Goal: Information Seeking & Learning: Understand process/instructions

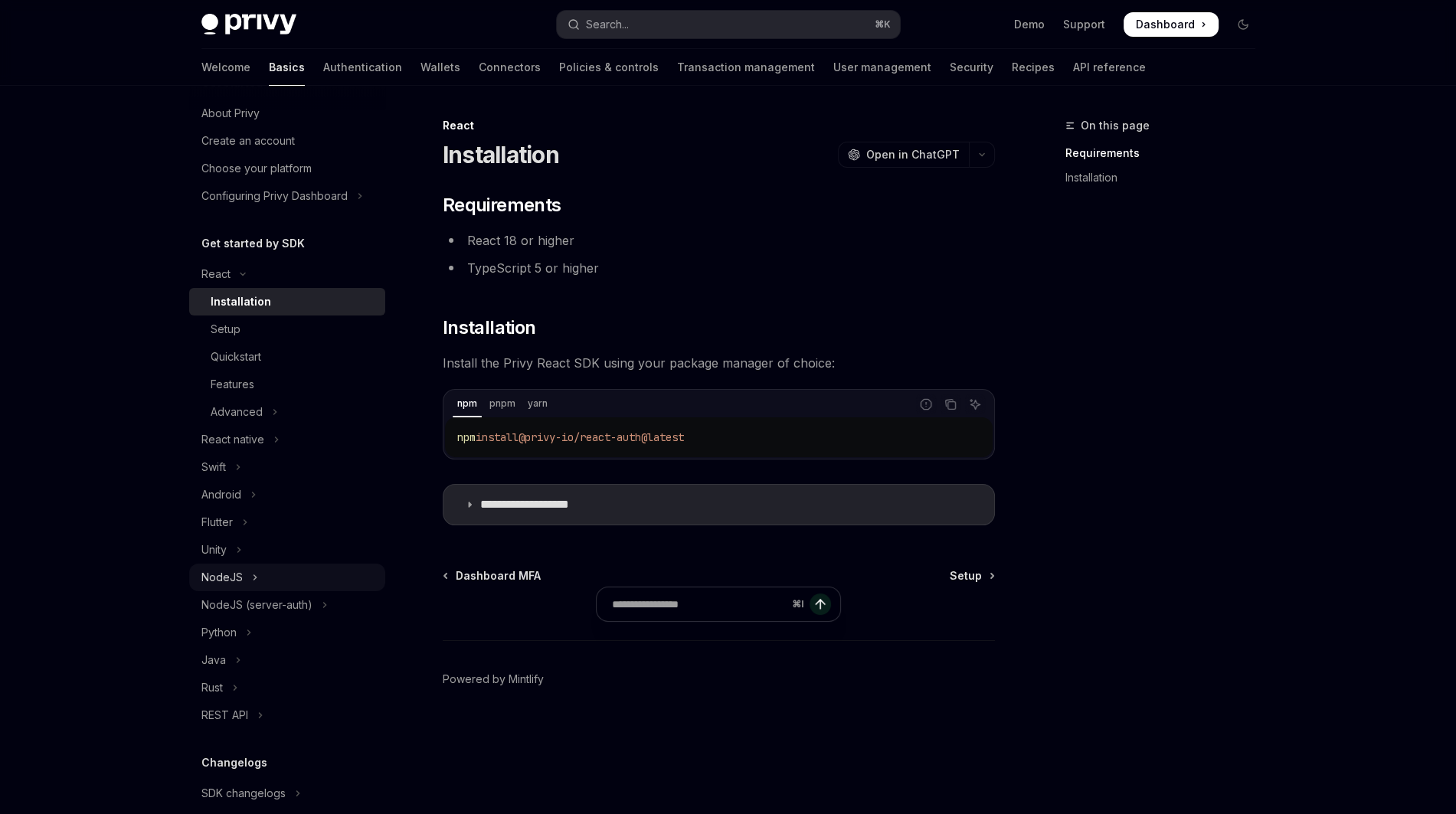
scroll to position [43, 0]
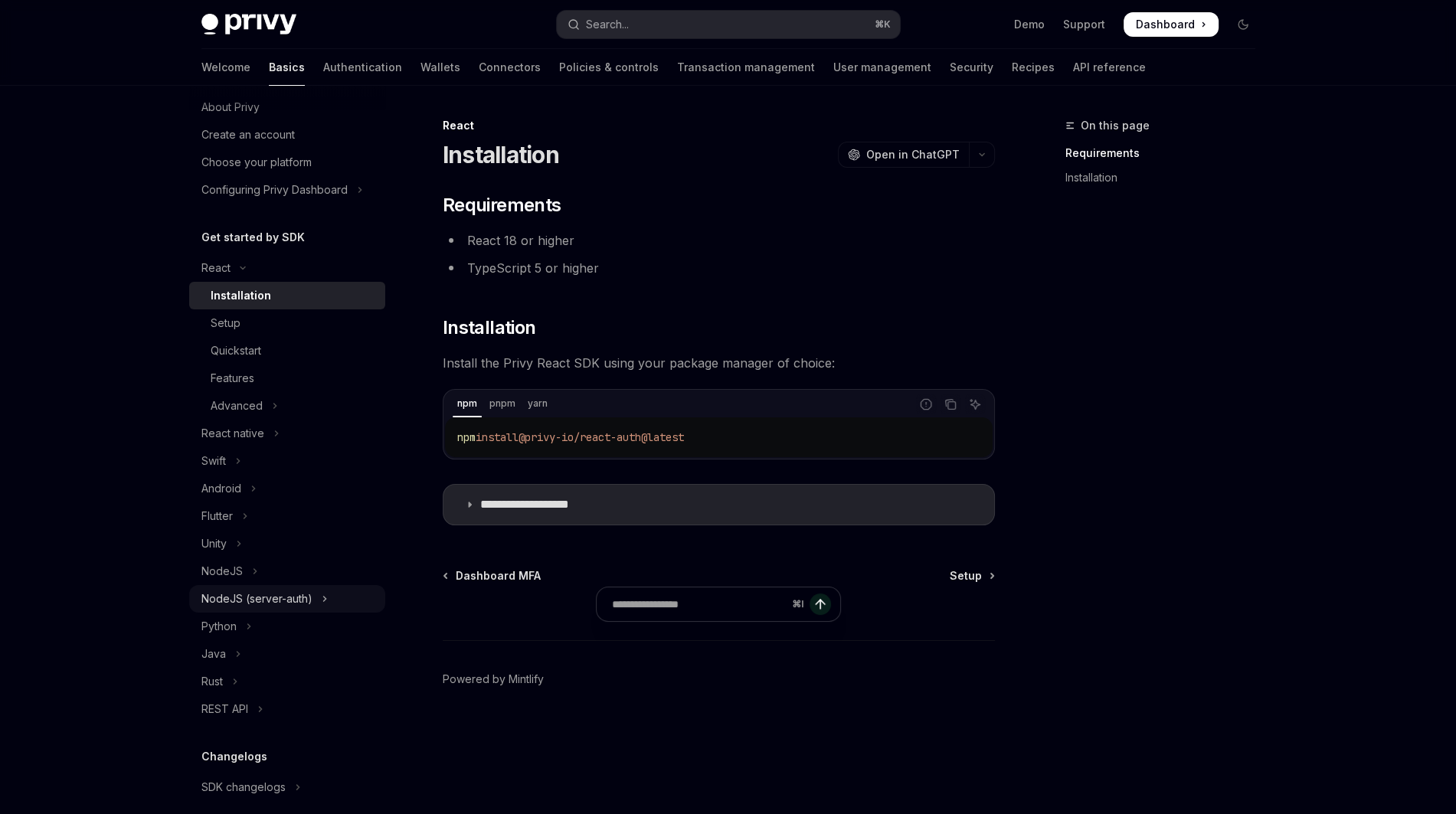
click at [237, 598] on div "NodeJS (server-auth)" at bounding box center [257, 599] width 111 height 19
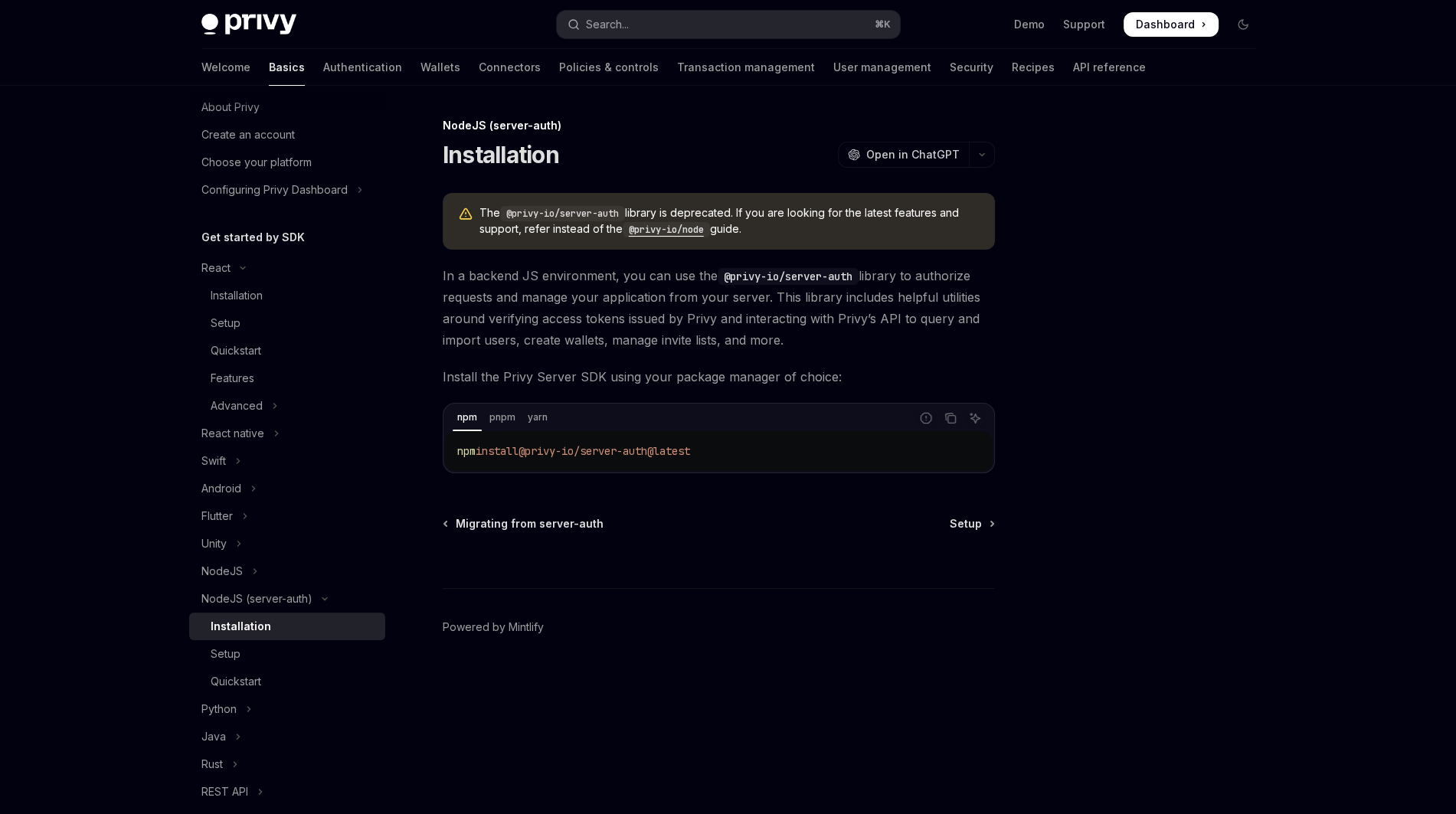
click at [673, 233] on code "@privy-io/node" at bounding box center [666, 230] width 87 height 15
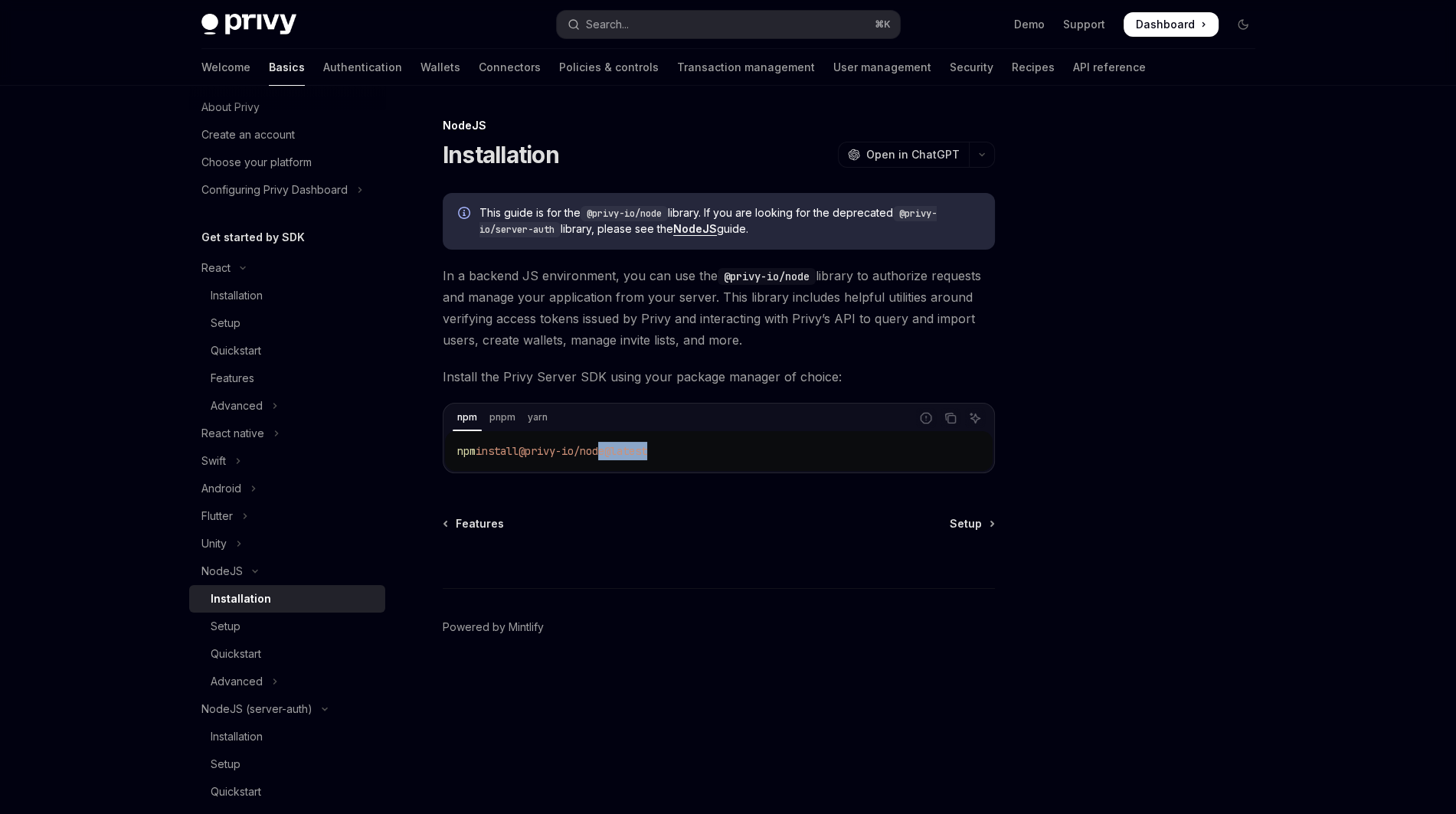
drag, startPoint x: 684, startPoint y: 451, endPoint x: 609, endPoint y: 447, distance: 75.1
click at [609, 447] on code "npm install @privy-io/node@latest" at bounding box center [719, 451] width 523 height 19
click at [624, 454] on span "@privy-io/node@latest" at bounding box center [582, 451] width 129 height 14
drag, startPoint x: 626, startPoint y: 453, endPoint x: 540, endPoint y: 450, distance: 86.1
click at [540, 450] on span "@privy-io/node@latest" at bounding box center [582, 451] width 129 height 14
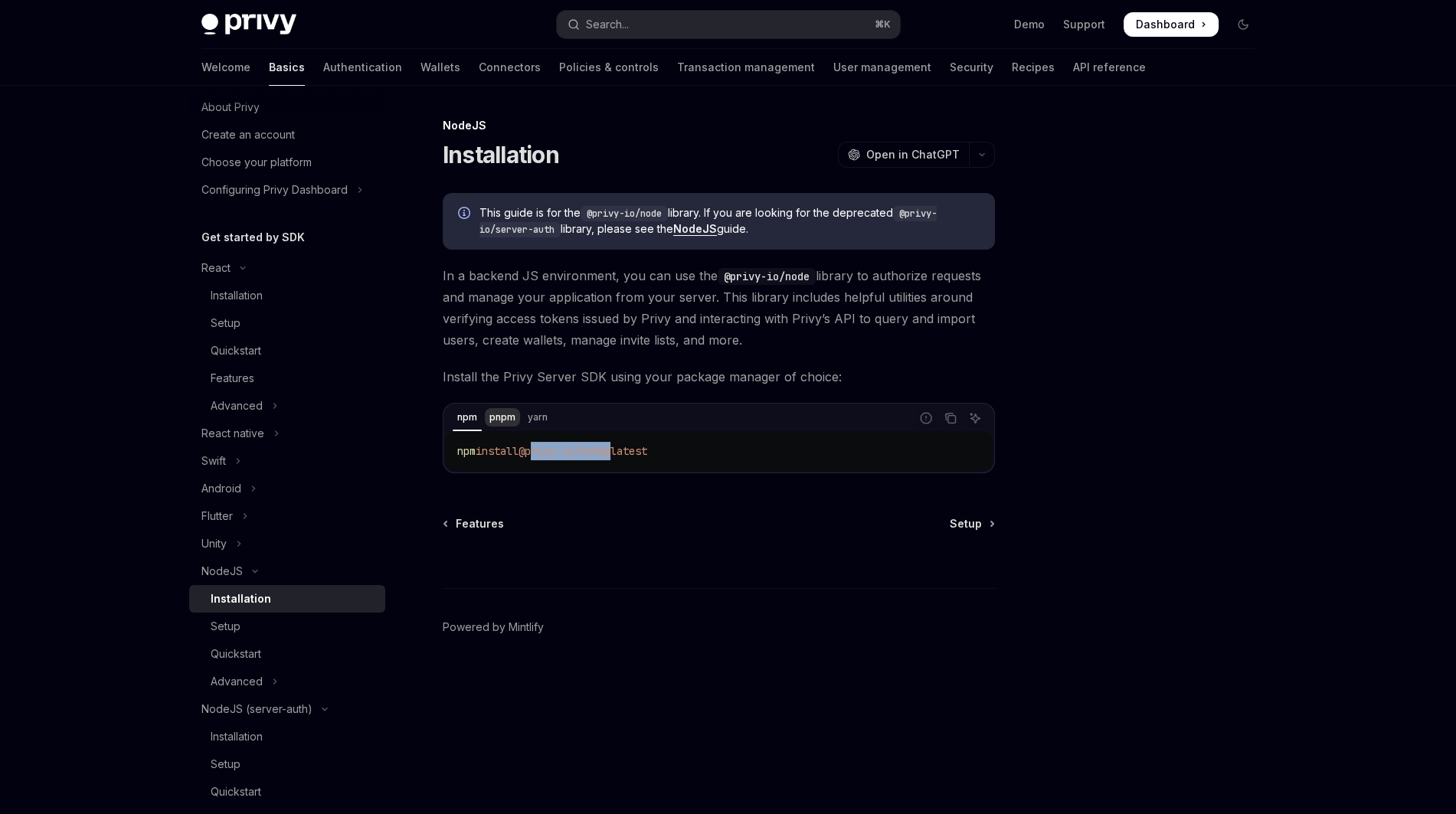
copy span "privy-io/node"
click at [557, 414] on div "npm pnpm yarn" at bounding box center [677, 418] width 465 height 26
type textarea "*"
